Goal: Task Accomplishment & Management: Manage account settings

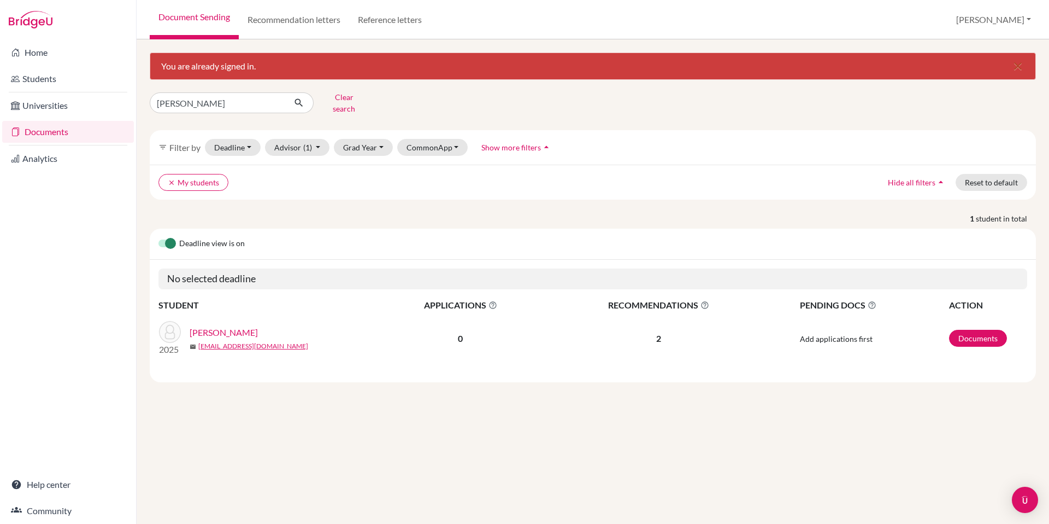
click at [230, 328] on link "Rees, Vincent" at bounding box center [224, 332] width 68 height 13
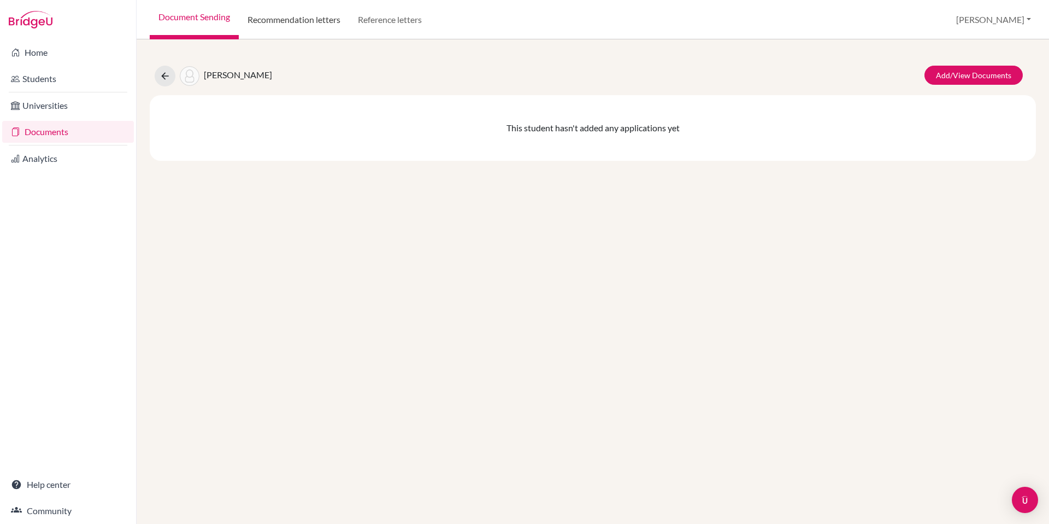
click at [295, 18] on link "Recommendation letters" at bounding box center [294, 19] width 110 height 39
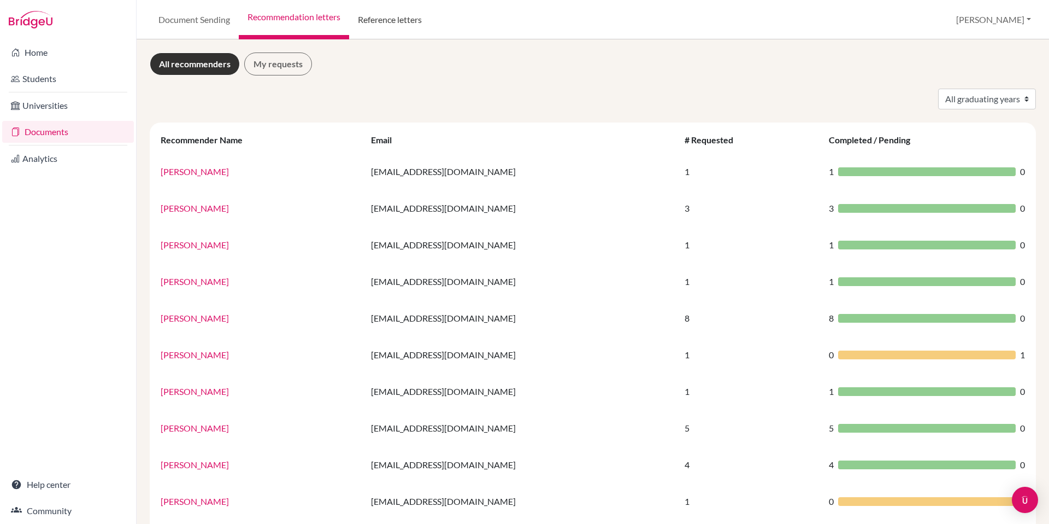
click at [403, 21] on link "Reference letters" at bounding box center [389, 19] width 81 height 39
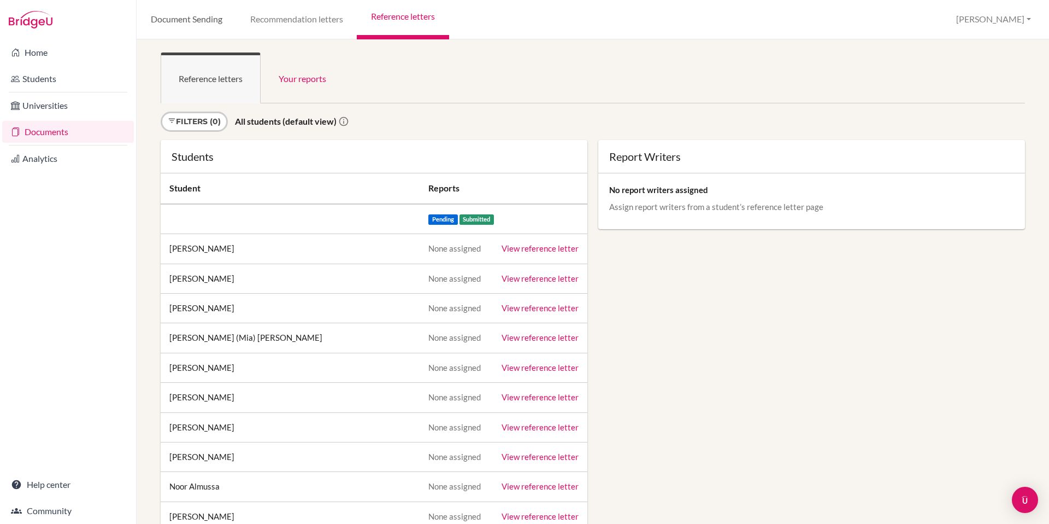
click at [193, 19] on link "Document Sending" at bounding box center [186, 19] width 99 height 39
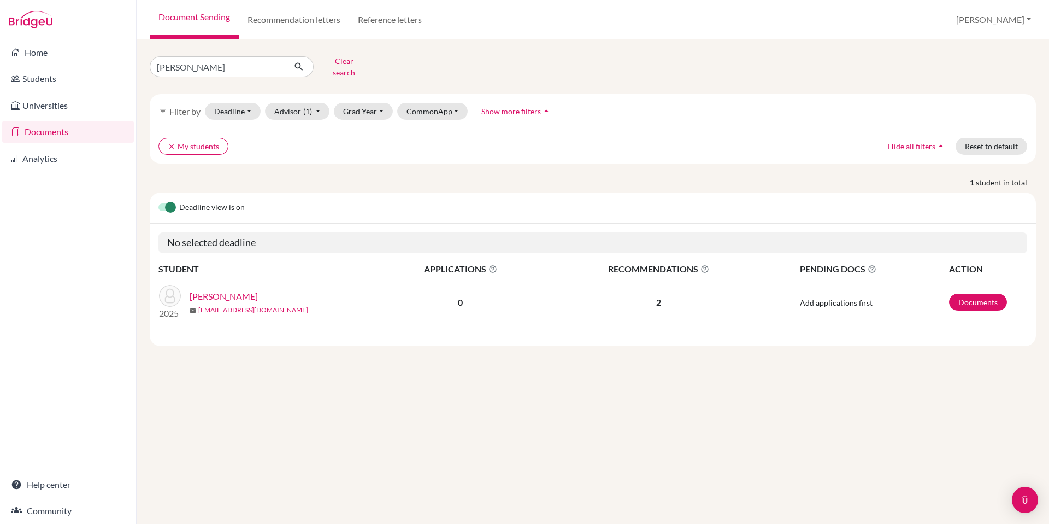
click at [219, 291] on link "[PERSON_NAME]" at bounding box center [224, 296] width 68 height 13
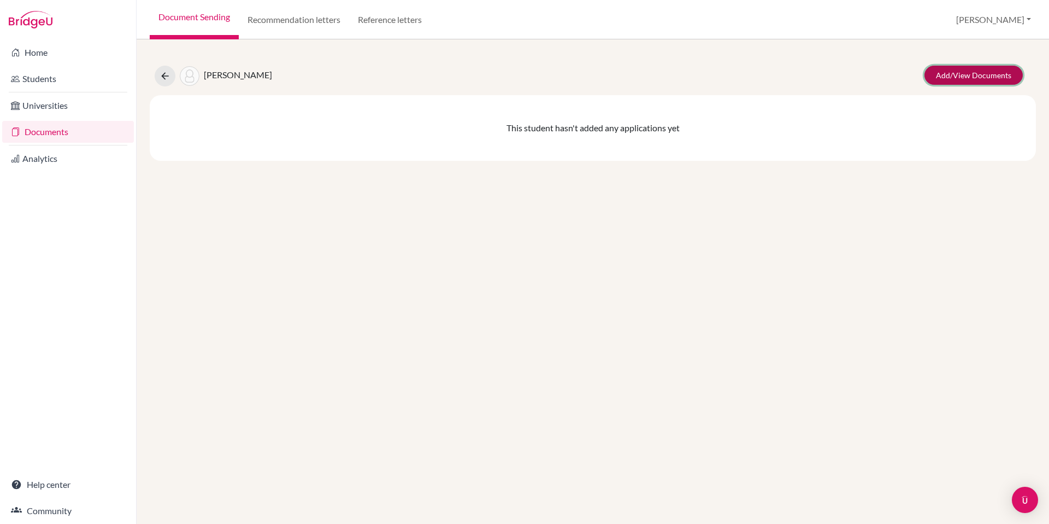
click at [964, 80] on link "Add/View Documents" at bounding box center [974, 75] width 98 height 19
